Goal: Find specific page/section: Locate item on page

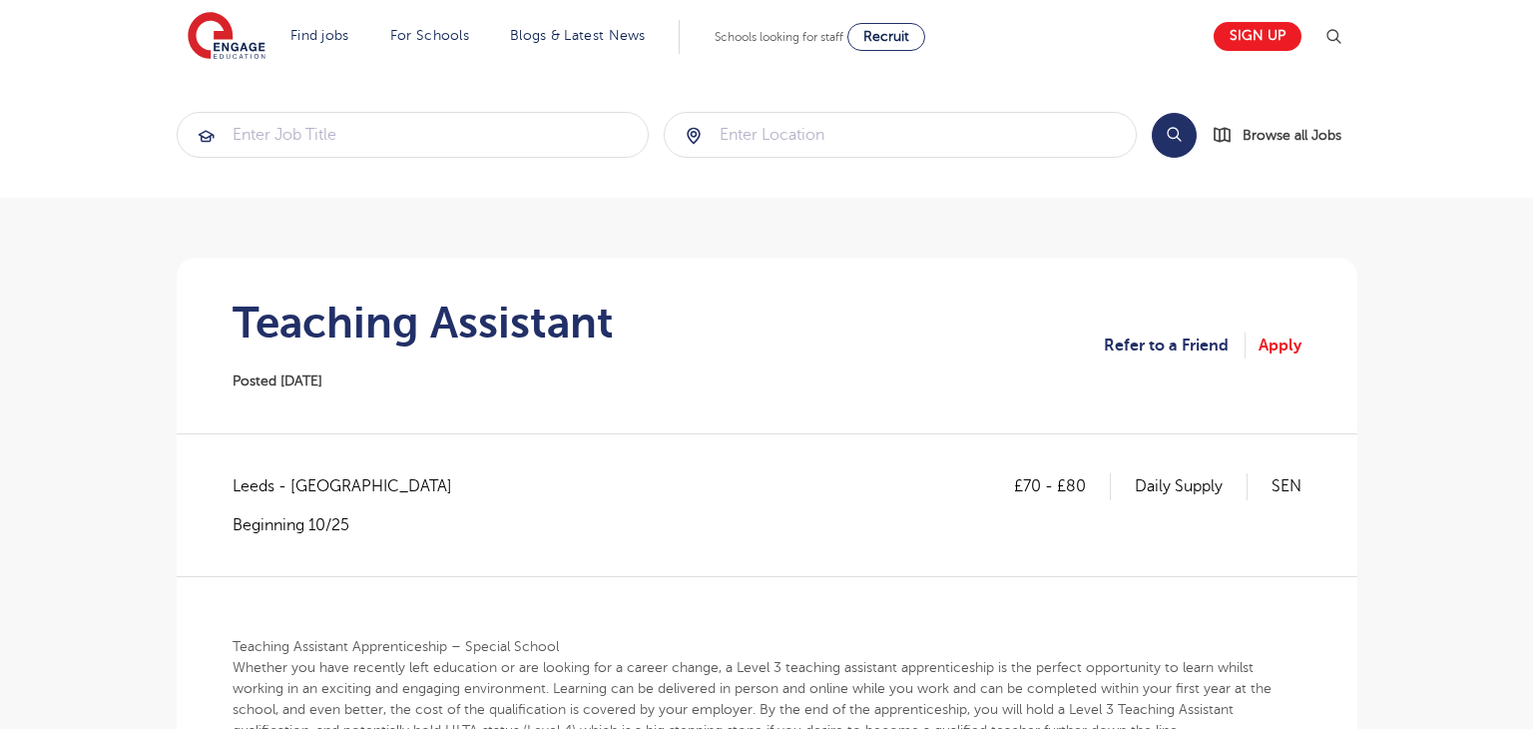
scroll to position [637, 0]
